Goal: Information Seeking & Learning: Learn about a topic

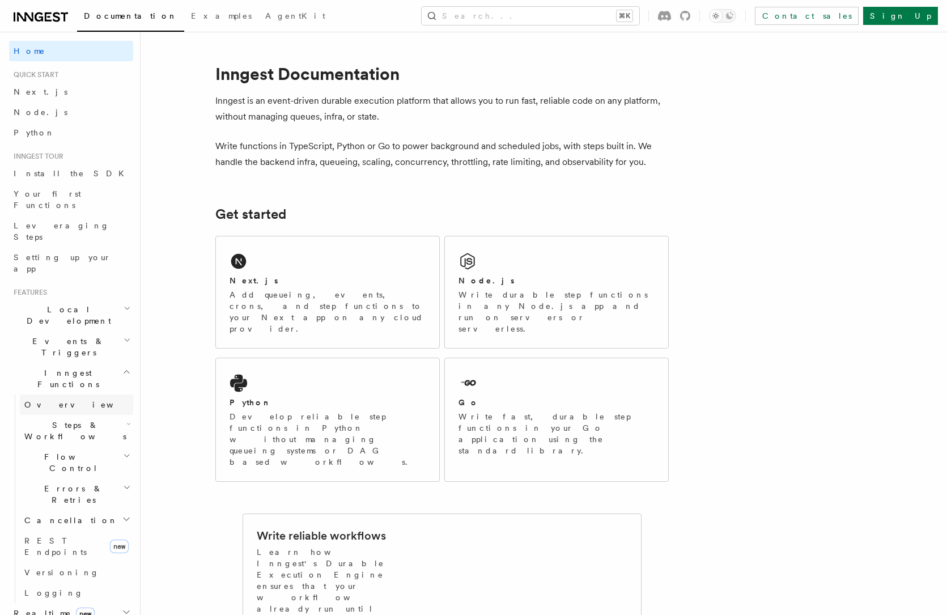
click at [57, 400] on span "Overview" at bounding box center [82, 404] width 117 height 9
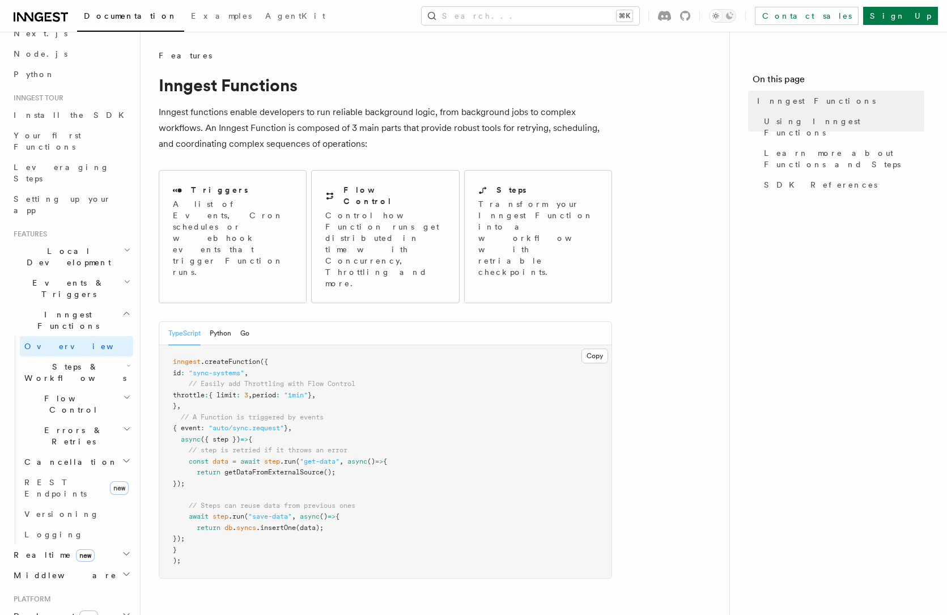
scroll to position [60, 0]
click at [790, 147] on span "Learn more about Functions and Steps" at bounding box center [844, 158] width 160 height 23
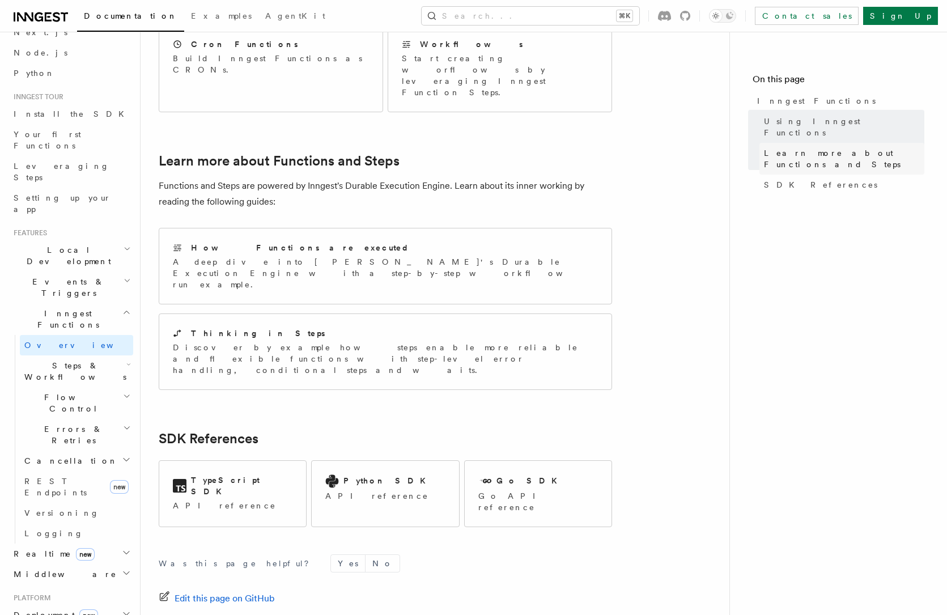
scroll to position [739, 0]
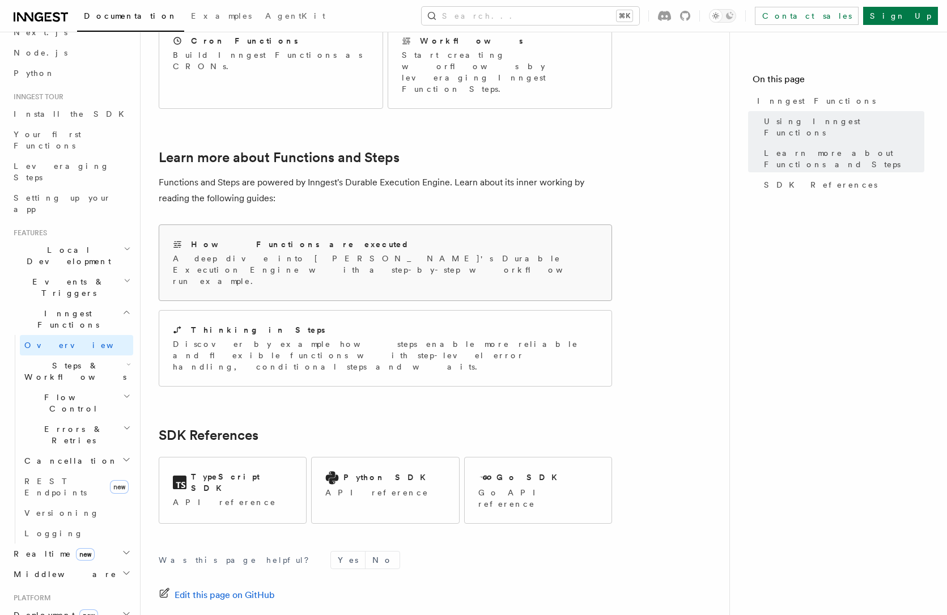
click at [273, 239] on h2 "How Functions are executed" at bounding box center [300, 244] width 219 height 11
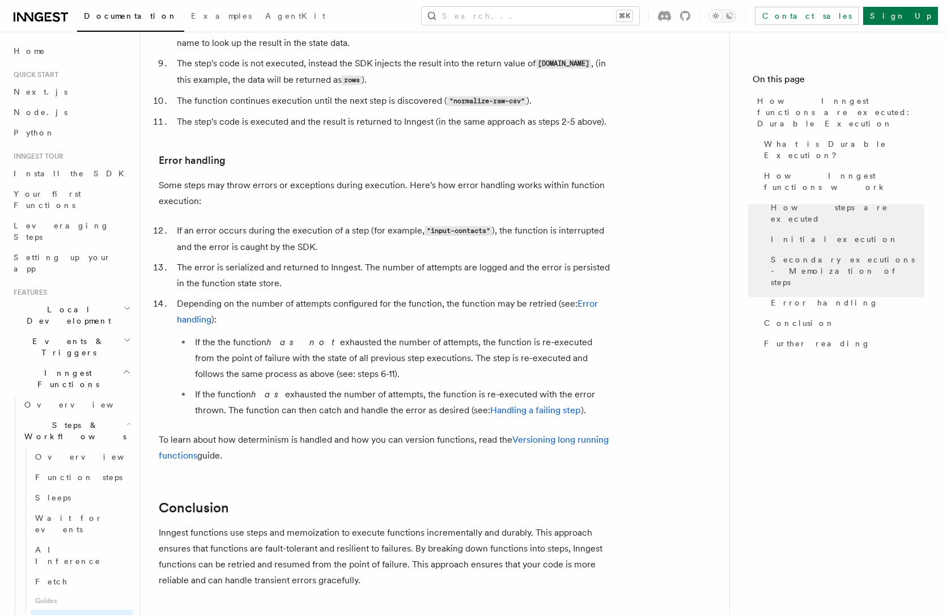
scroll to position [1758, 0]
